Goal: Complete application form

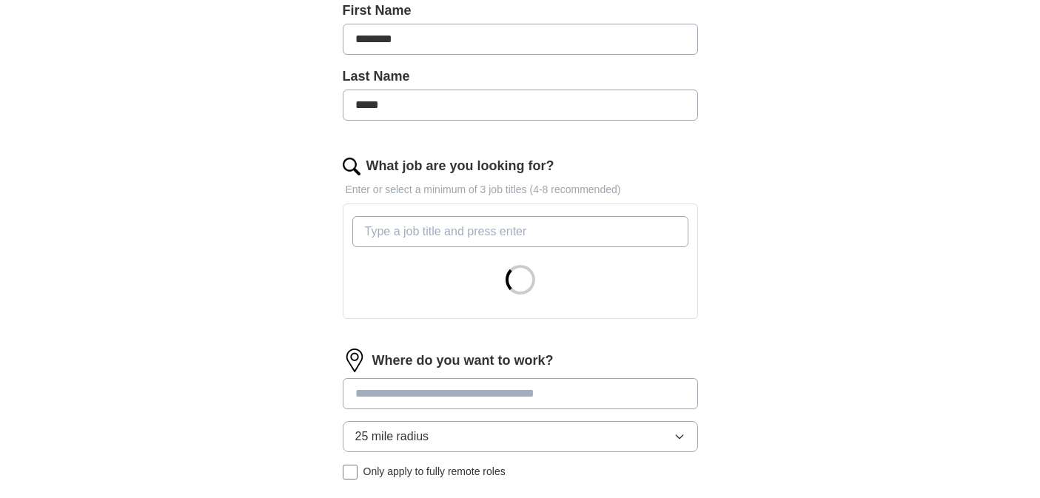
scroll to position [343, 0]
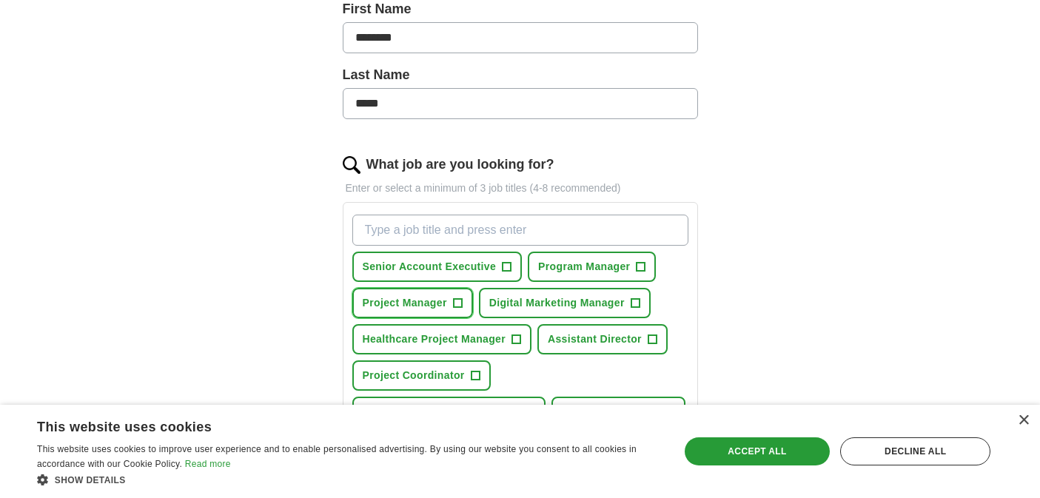
click at [414, 300] on span "Project Manager" at bounding box center [405, 303] width 84 height 16
click at [625, 275] on button "Program Manager +" at bounding box center [592, 267] width 128 height 30
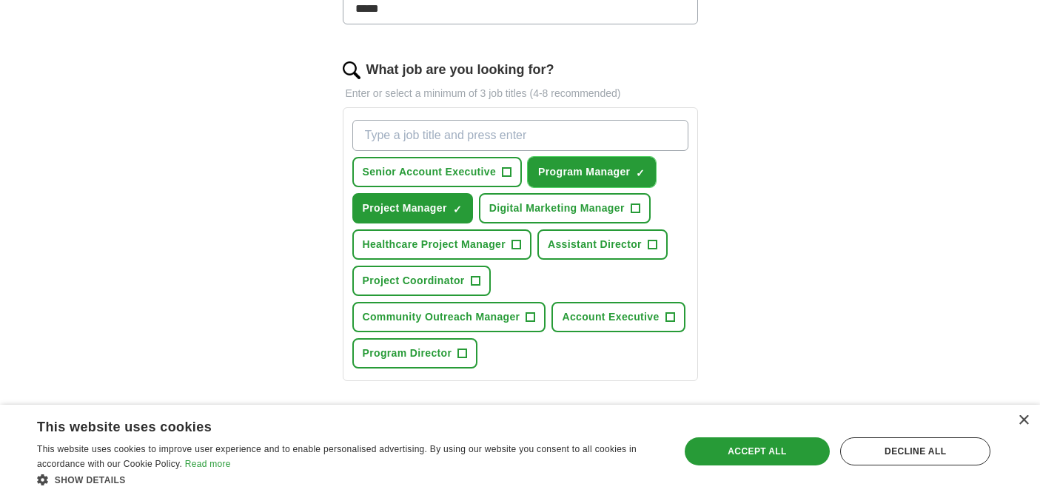
scroll to position [438, 0]
click at [613, 318] on span "Account Executive" at bounding box center [610, 317] width 97 height 16
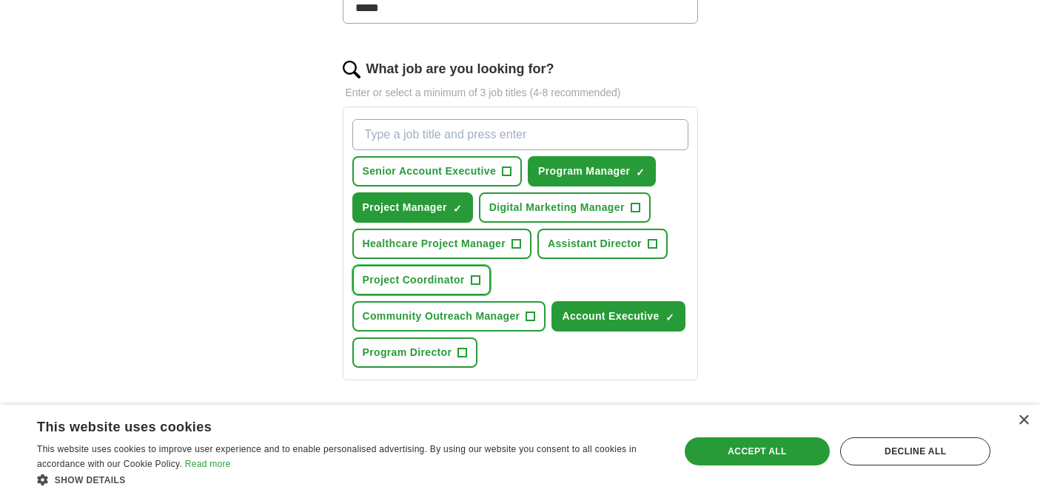
click at [453, 277] on span "Project Coordinator" at bounding box center [414, 281] width 102 height 16
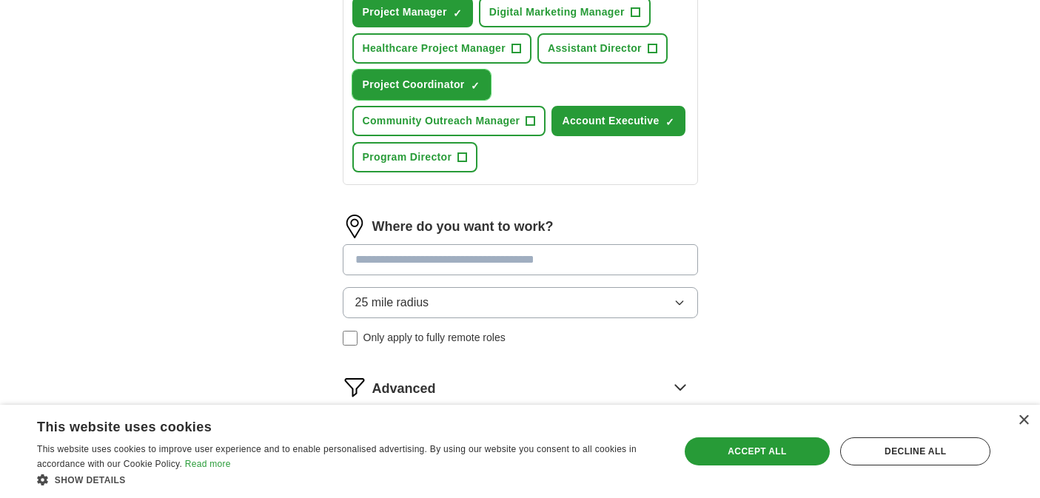
scroll to position [663, 0]
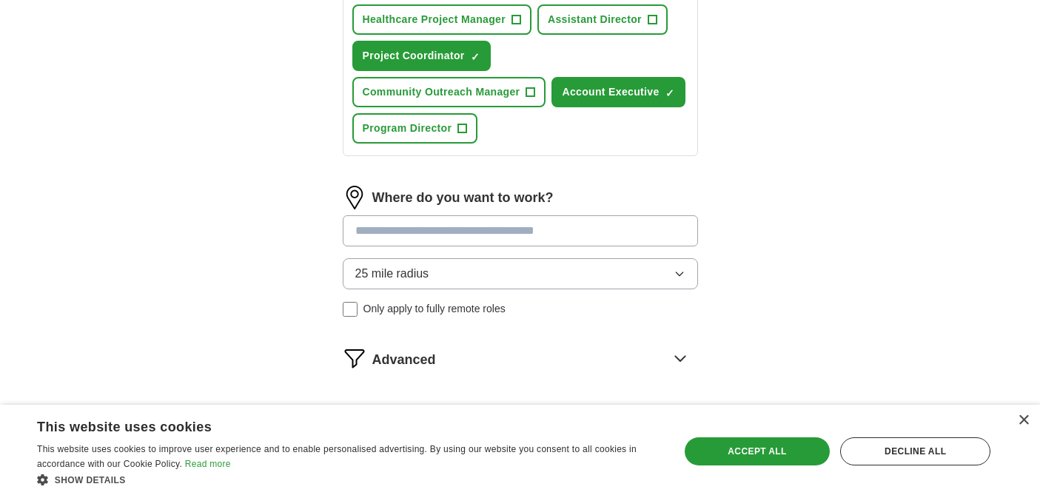
click at [492, 306] on span "Only apply to fully remote roles" at bounding box center [435, 309] width 142 height 16
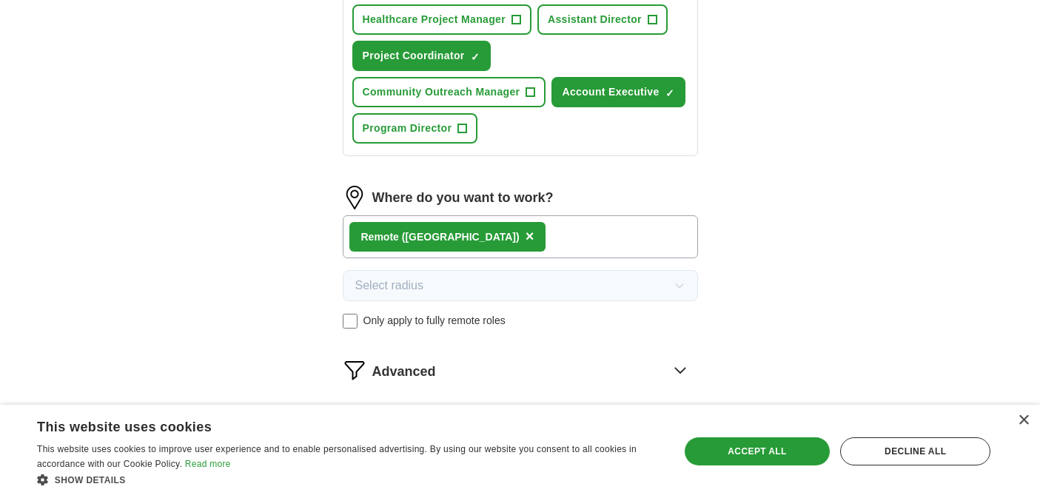
click at [531, 238] on div "Remote ([GEOGRAPHIC_DATA]) ×" at bounding box center [520, 236] width 355 height 43
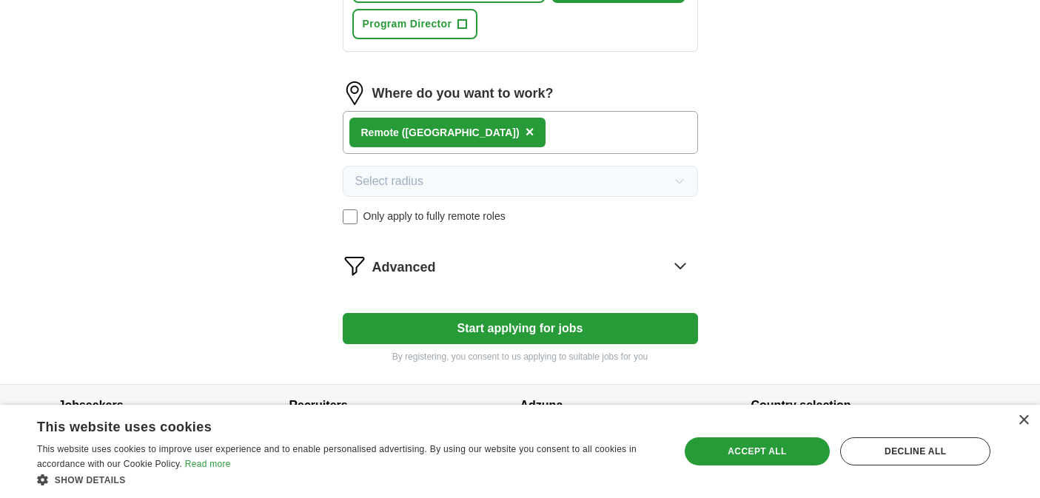
scroll to position [774, 0]
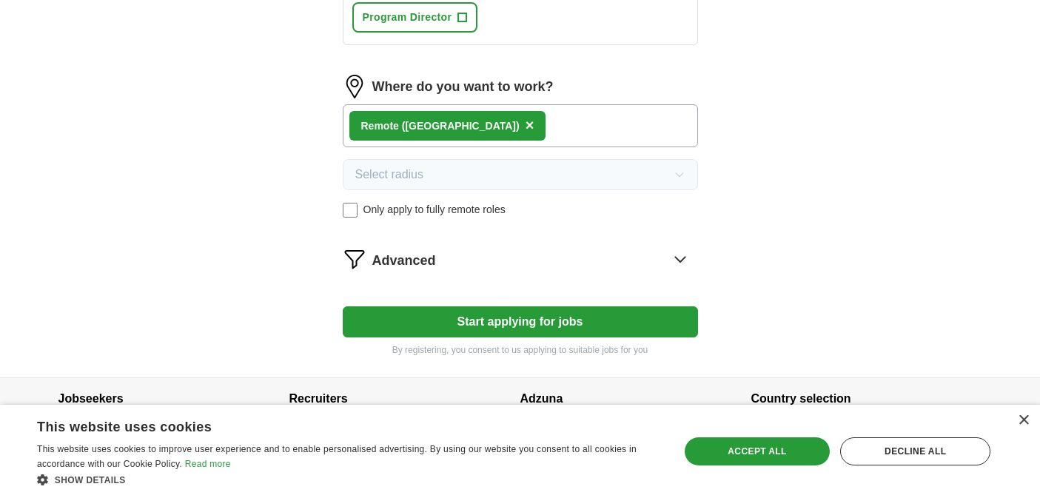
click at [580, 325] on button "Start applying for jobs" at bounding box center [520, 322] width 355 height 31
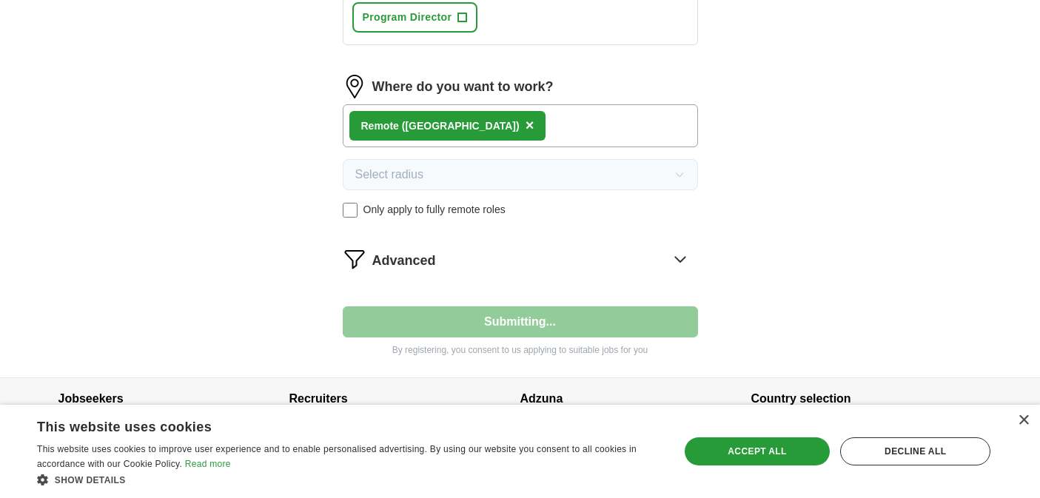
select select "**"
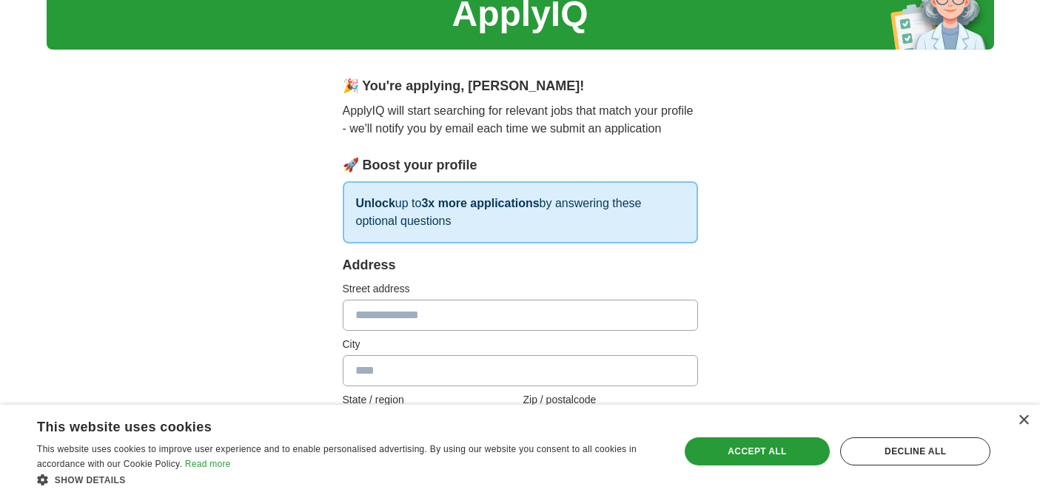
scroll to position [90, 0]
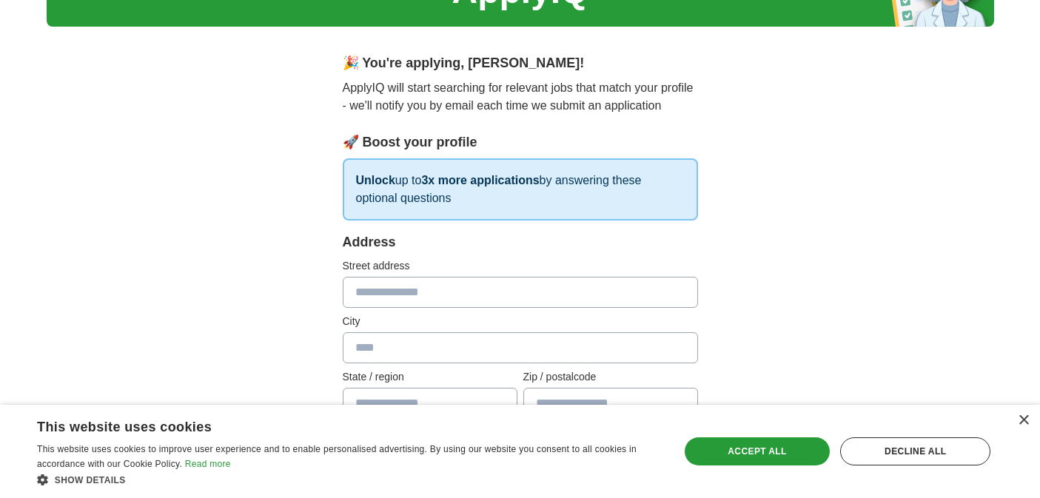
click at [547, 298] on input "text" at bounding box center [520, 292] width 355 height 31
type input "**********"
type input "********"
type input "*****"
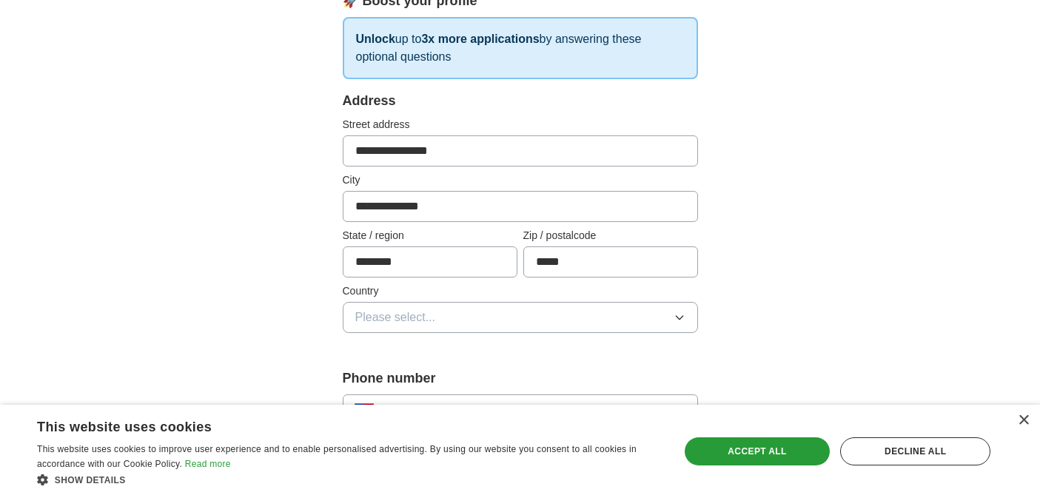
scroll to position [391, 0]
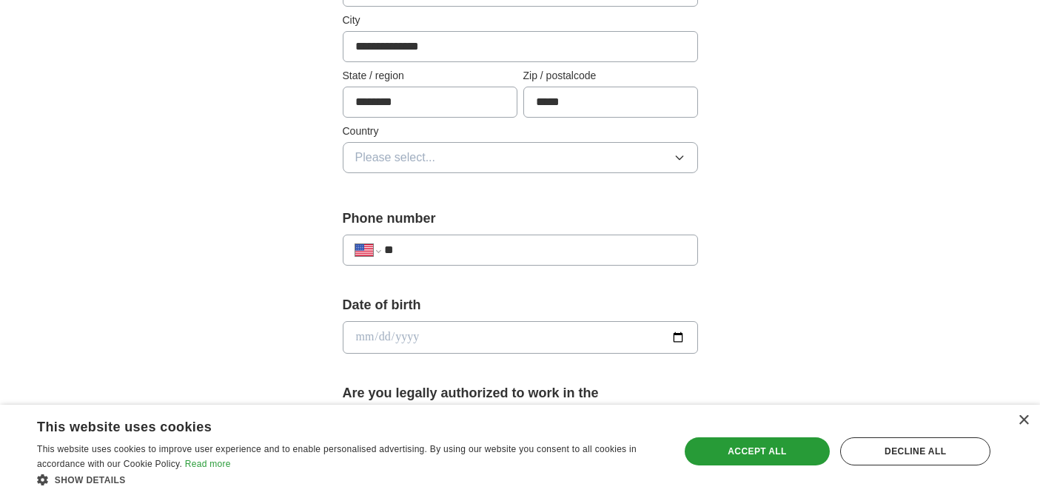
click at [465, 168] on button "Please select..." at bounding box center [520, 157] width 355 height 31
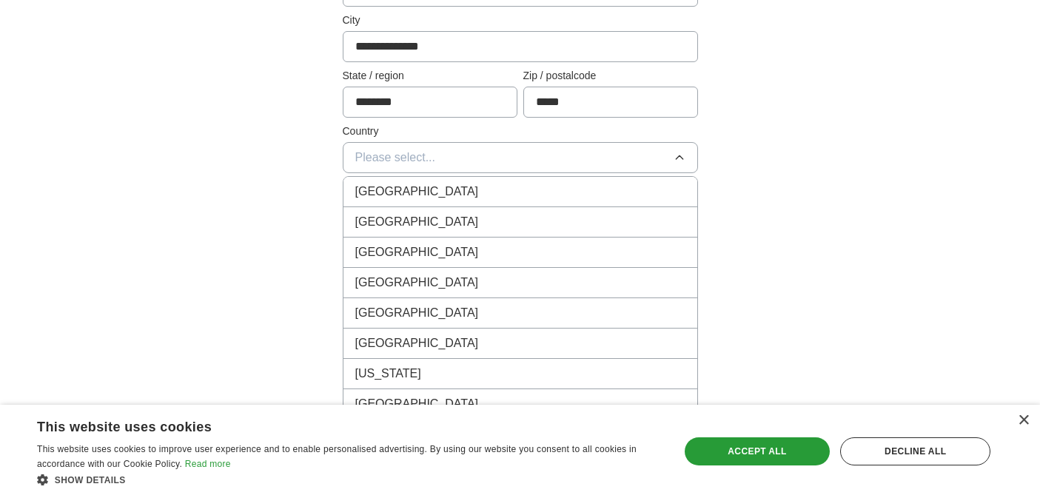
click at [444, 227] on div "[GEOGRAPHIC_DATA]" at bounding box center [520, 222] width 330 height 18
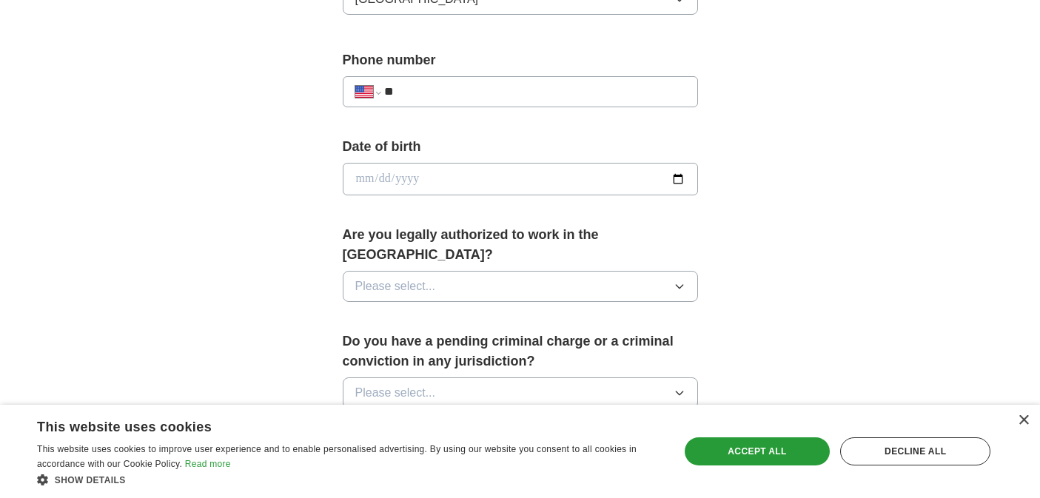
scroll to position [569, 0]
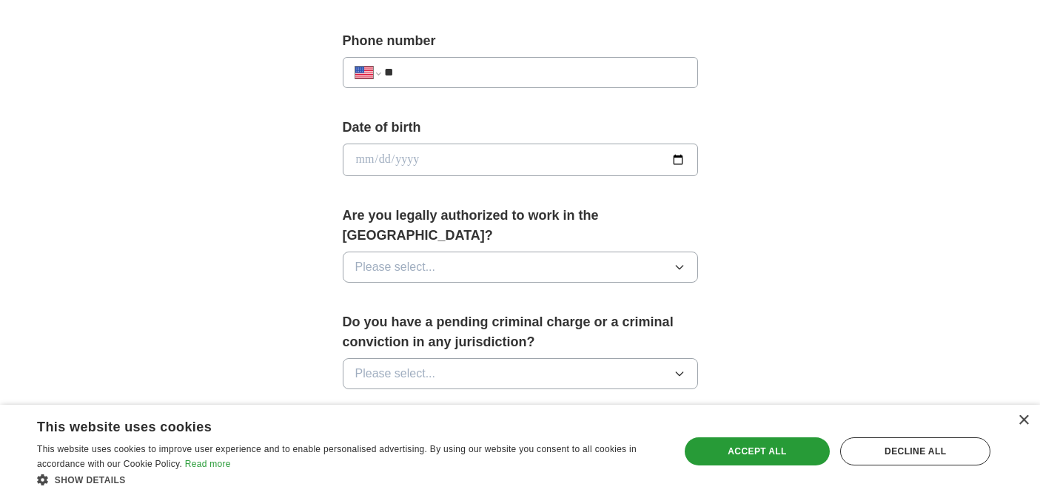
click at [460, 252] on button "Please select..." at bounding box center [520, 267] width 355 height 31
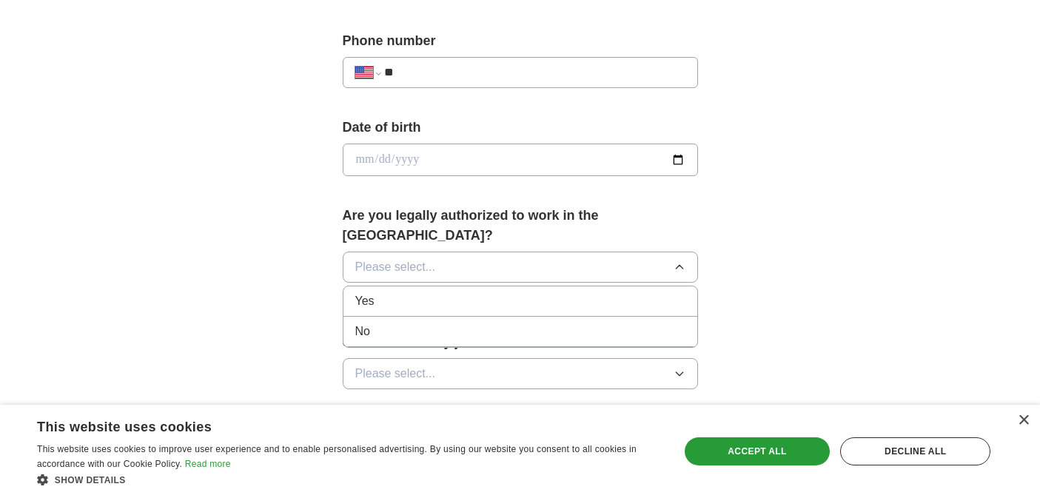
click at [458, 287] on li "Yes" at bounding box center [521, 302] width 354 height 30
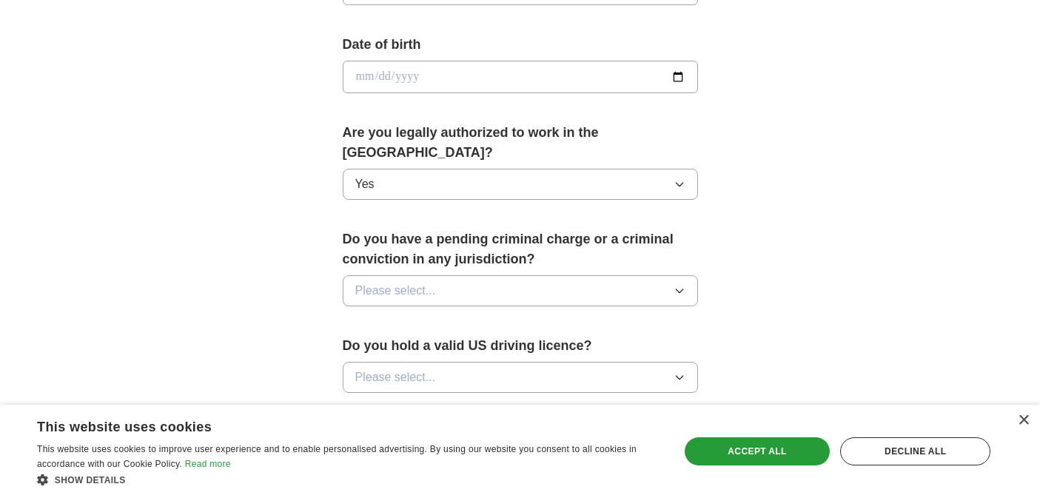
scroll to position [675, 0]
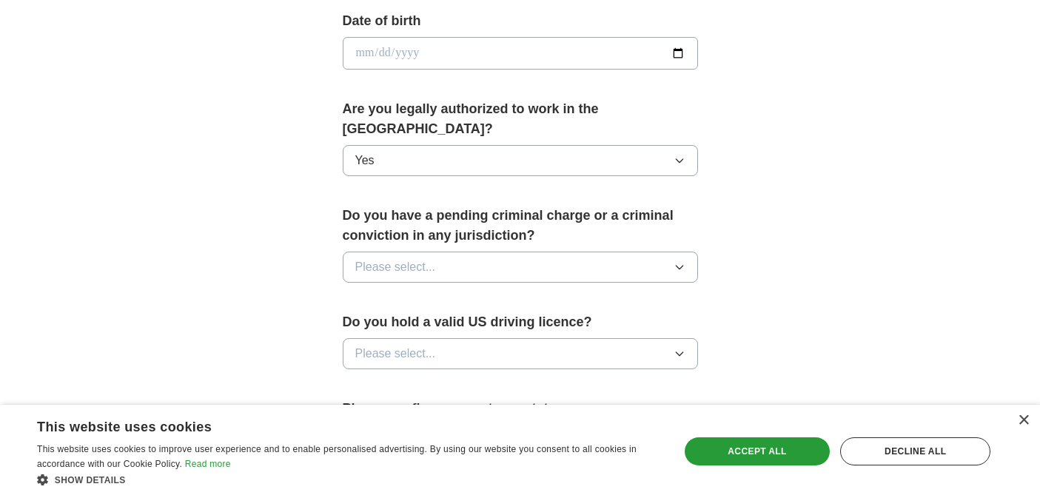
click at [463, 252] on button "Please select..." at bounding box center [520, 267] width 355 height 31
click at [458, 323] on div "No" at bounding box center [520, 332] width 330 height 18
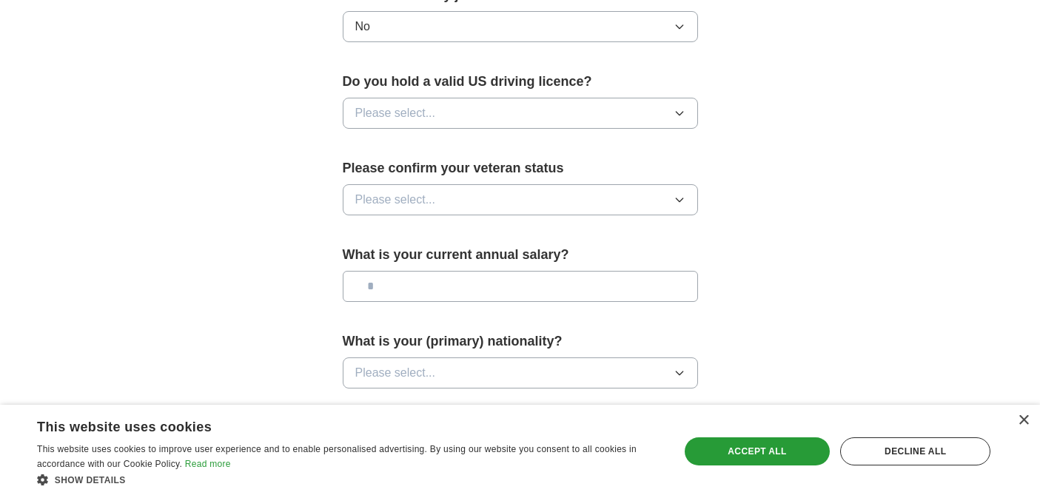
scroll to position [1025, 0]
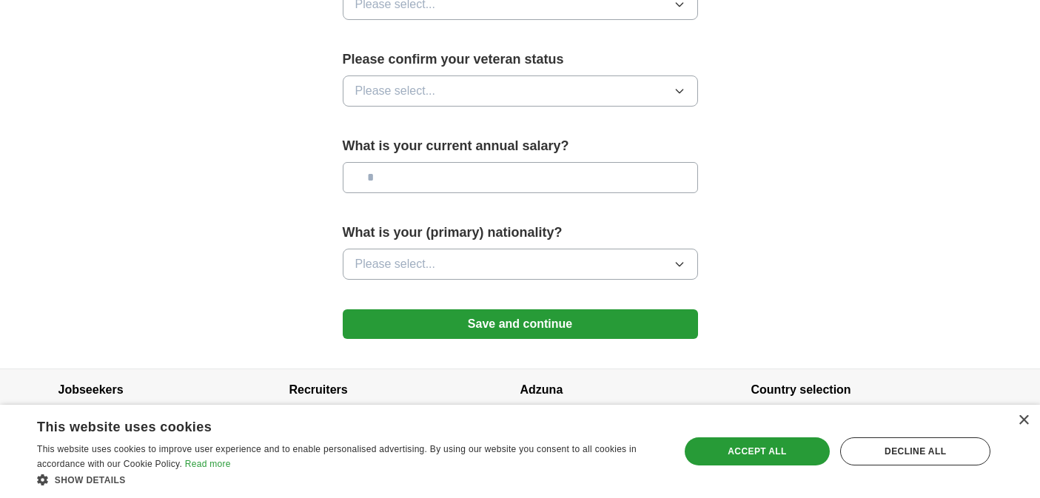
click at [463, 310] on button "Save and continue" at bounding box center [520, 325] width 355 height 30
